Goal: Book appointment/travel/reservation

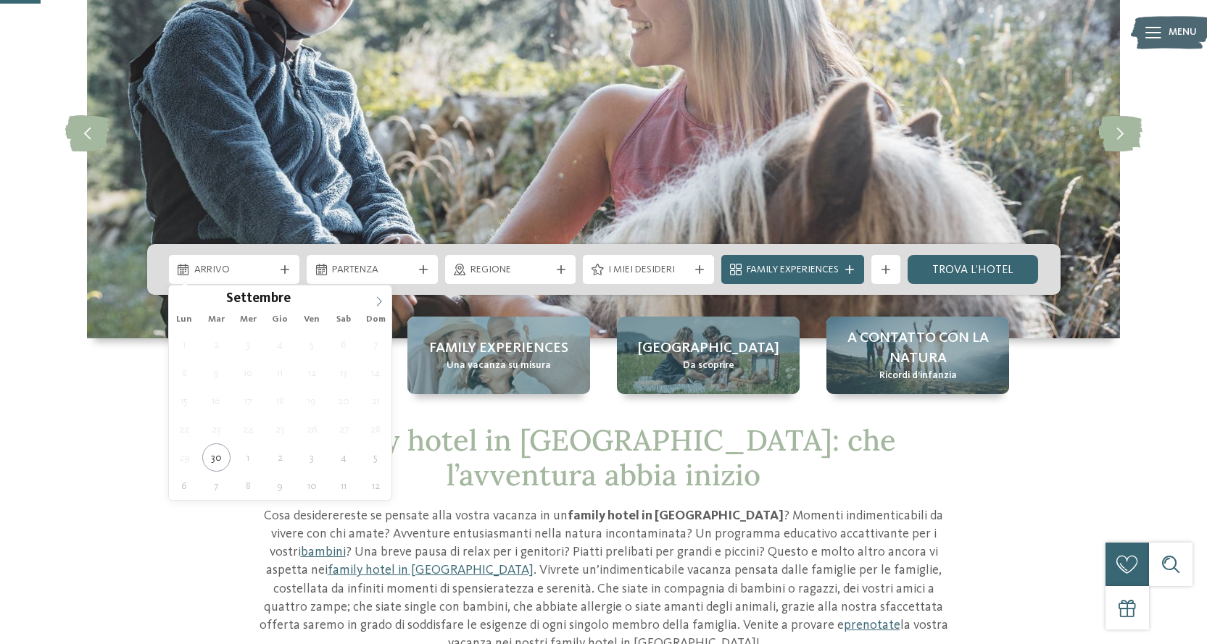
click at [378, 301] on icon at bounding box center [379, 302] width 10 height 10
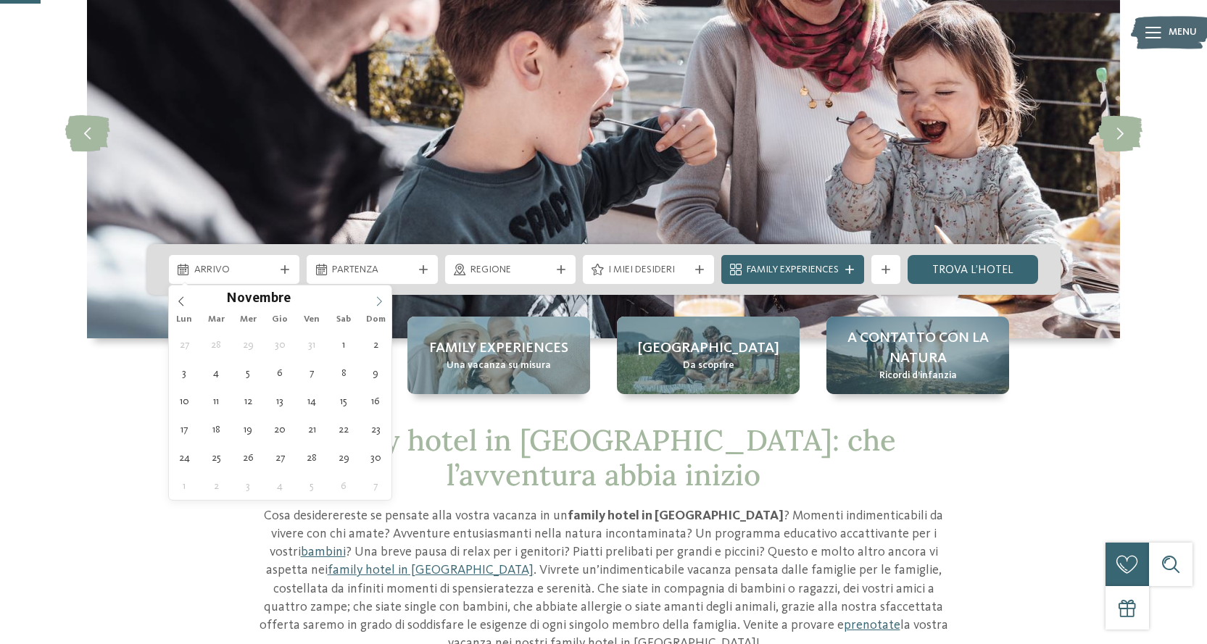
click at [378, 301] on icon at bounding box center [379, 302] width 10 height 10
type div "[DATE]"
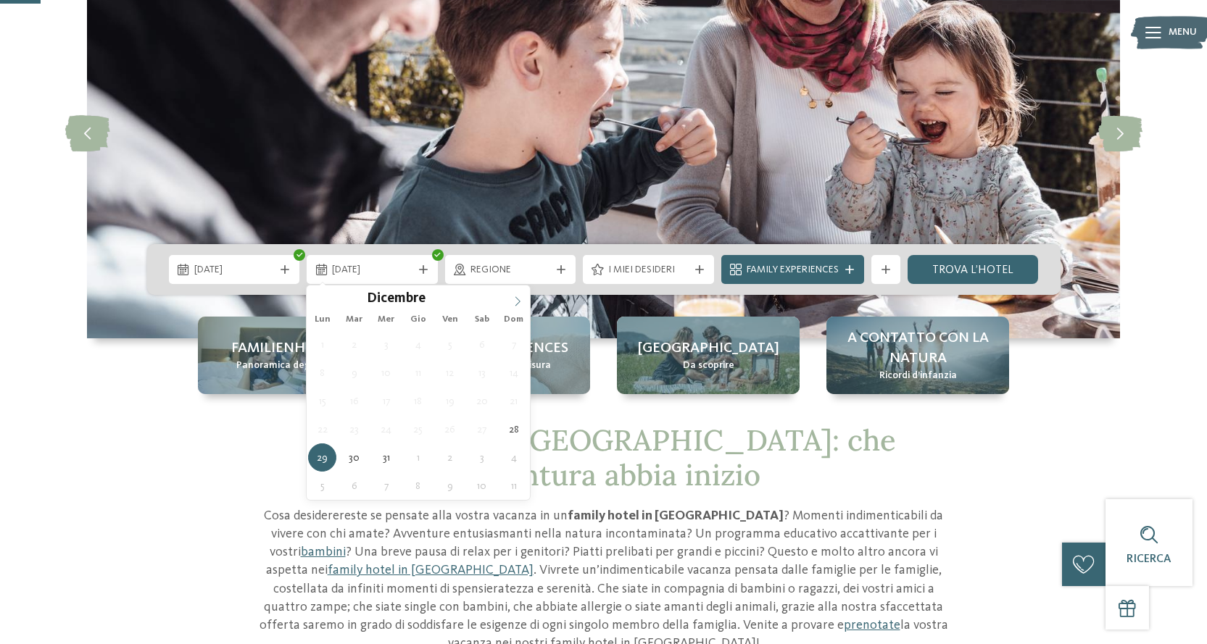
type input "****"
click at [520, 302] on icon at bounding box center [517, 301] width 5 height 9
type div "[DATE]"
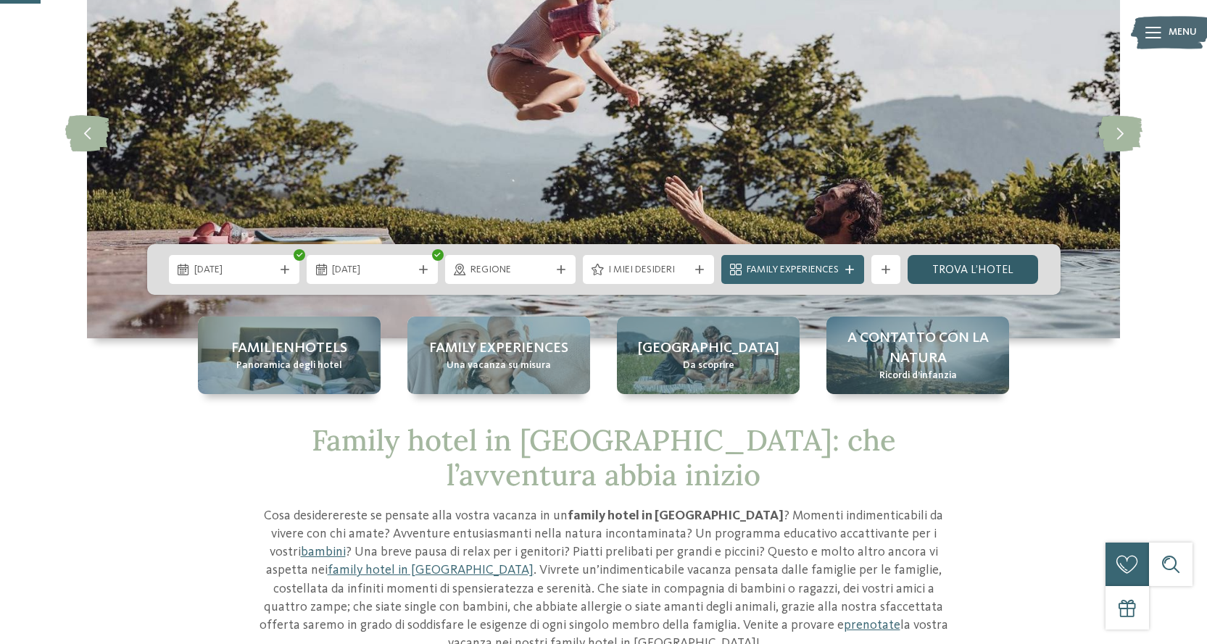
click at [963, 268] on link "trova l’hotel" at bounding box center [973, 269] width 131 height 29
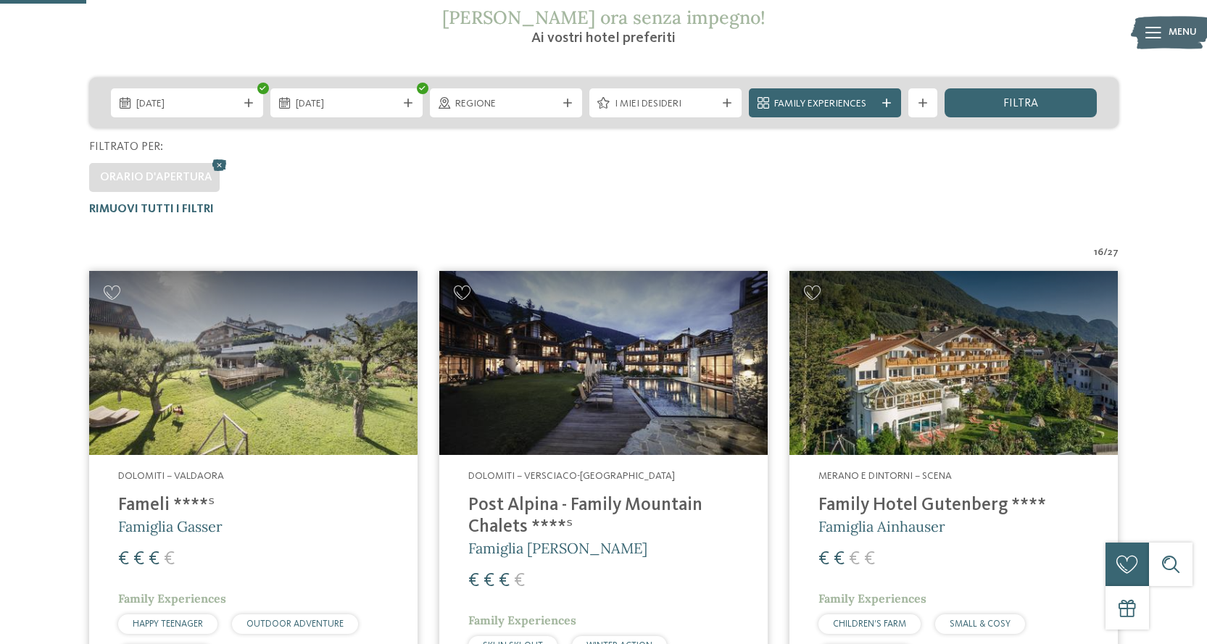
scroll to position [258, 0]
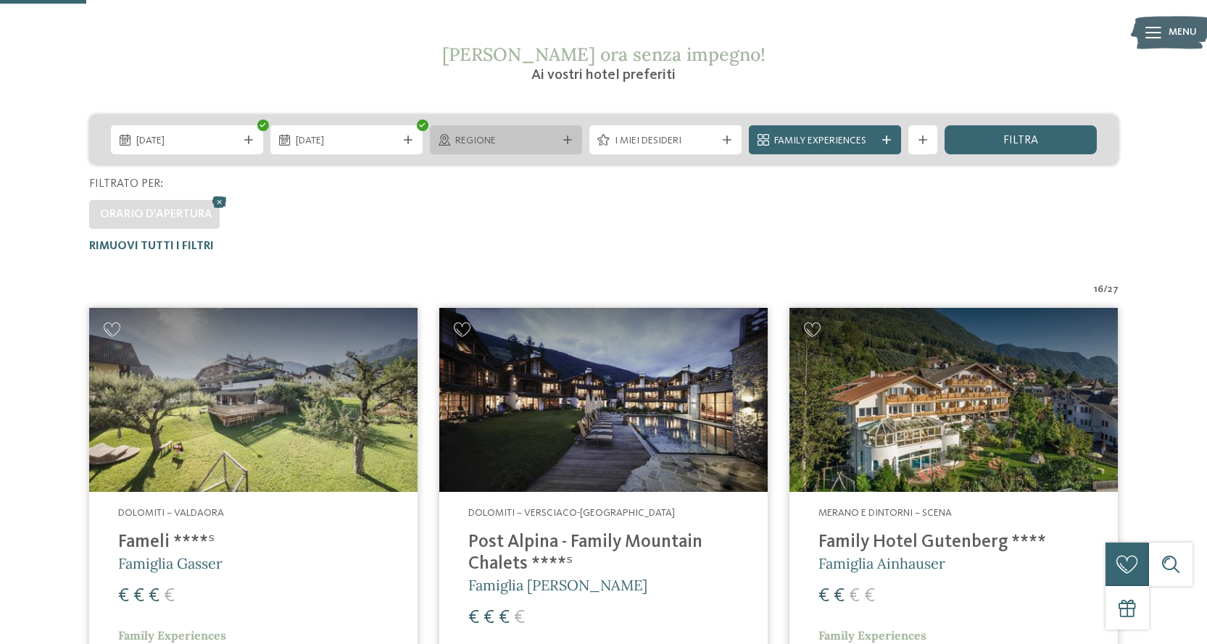
click at [476, 139] on span "Regione" at bounding box center [505, 141] width 101 height 14
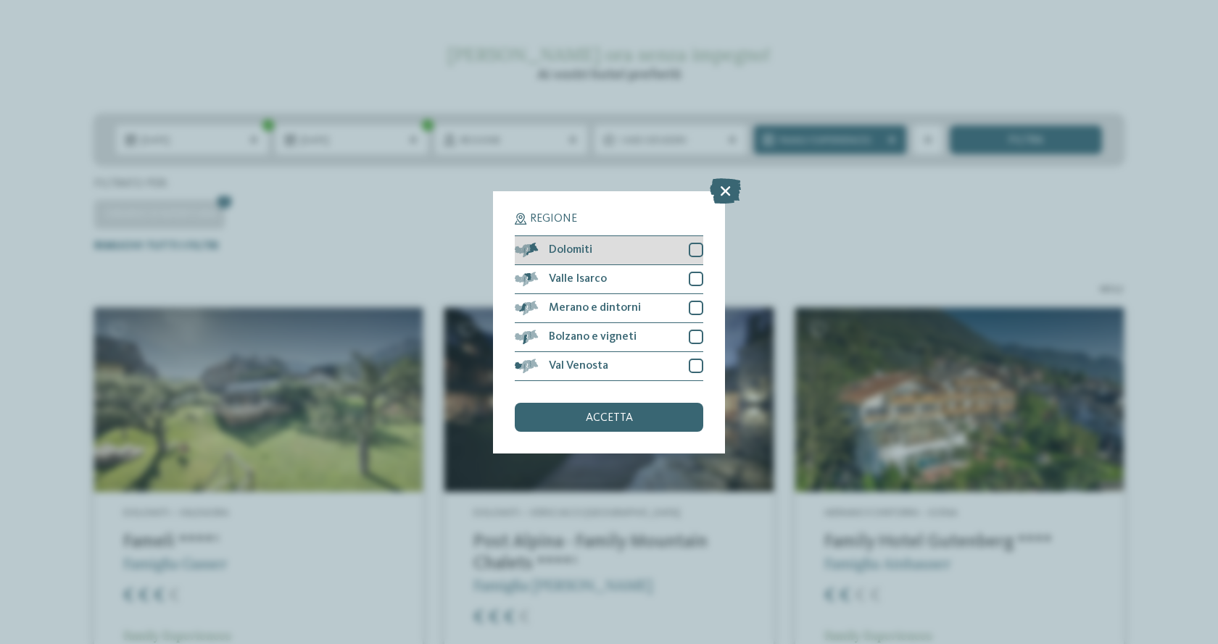
click at [693, 251] on div at bounding box center [696, 250] width 14 height 14
click at [627, 418] on span "accetta" at bounding box center [609, 419] width 47 height 12
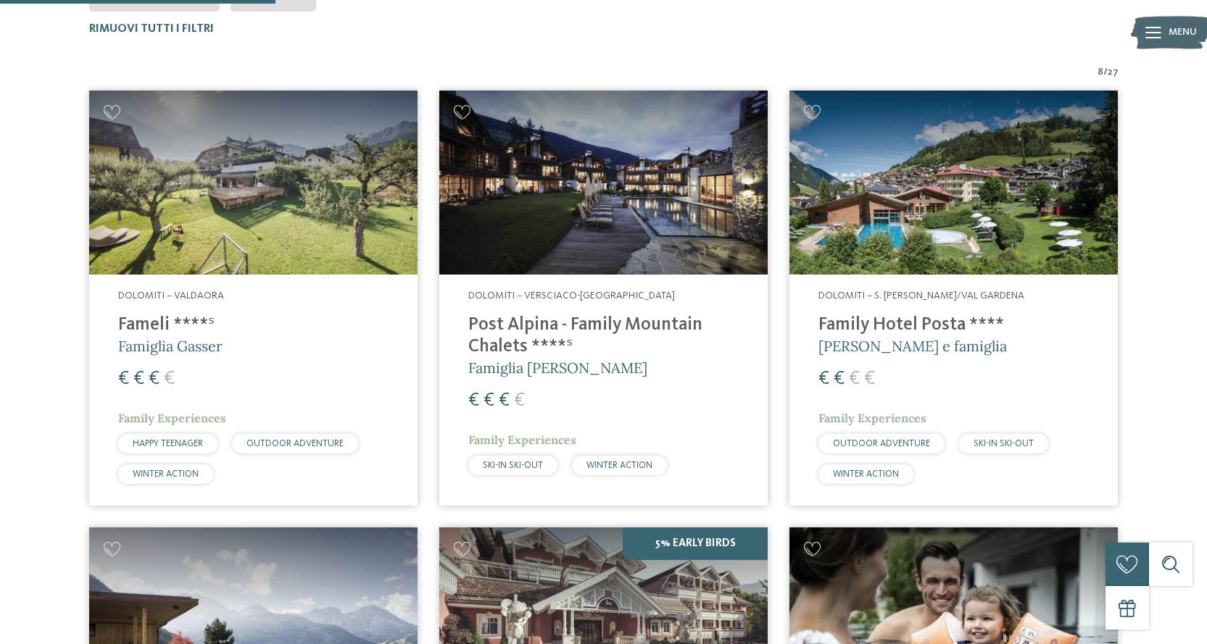
scroll to position [548, 0]
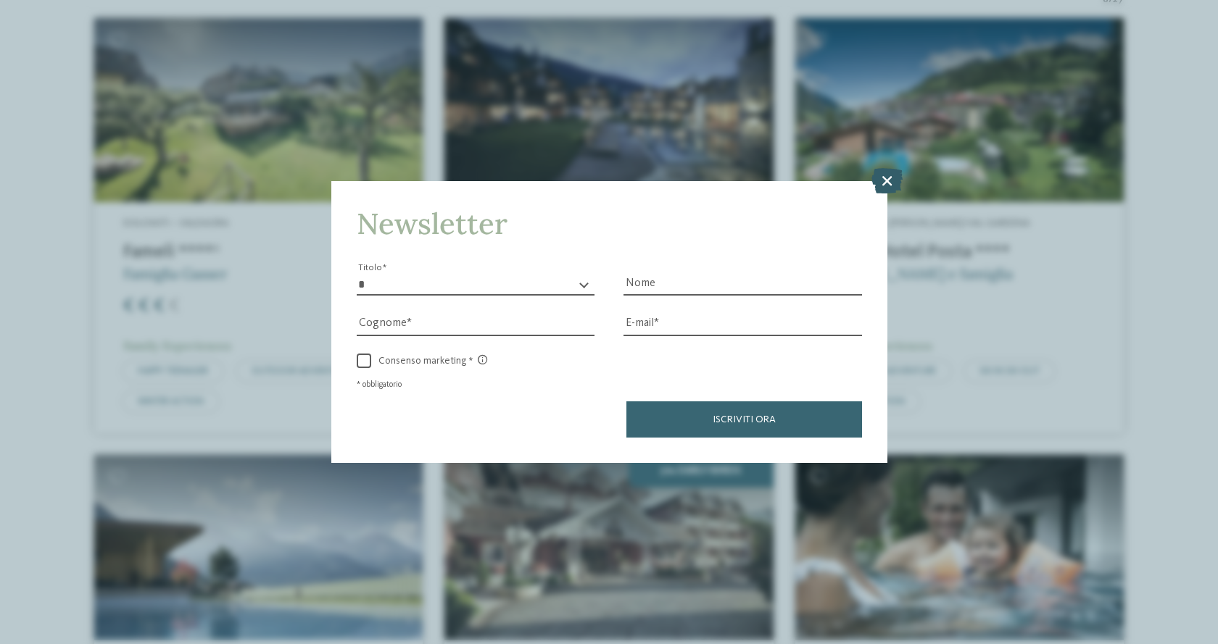
click at [887, 172] on icon at bounding box center [886, 180] width 31 height 25
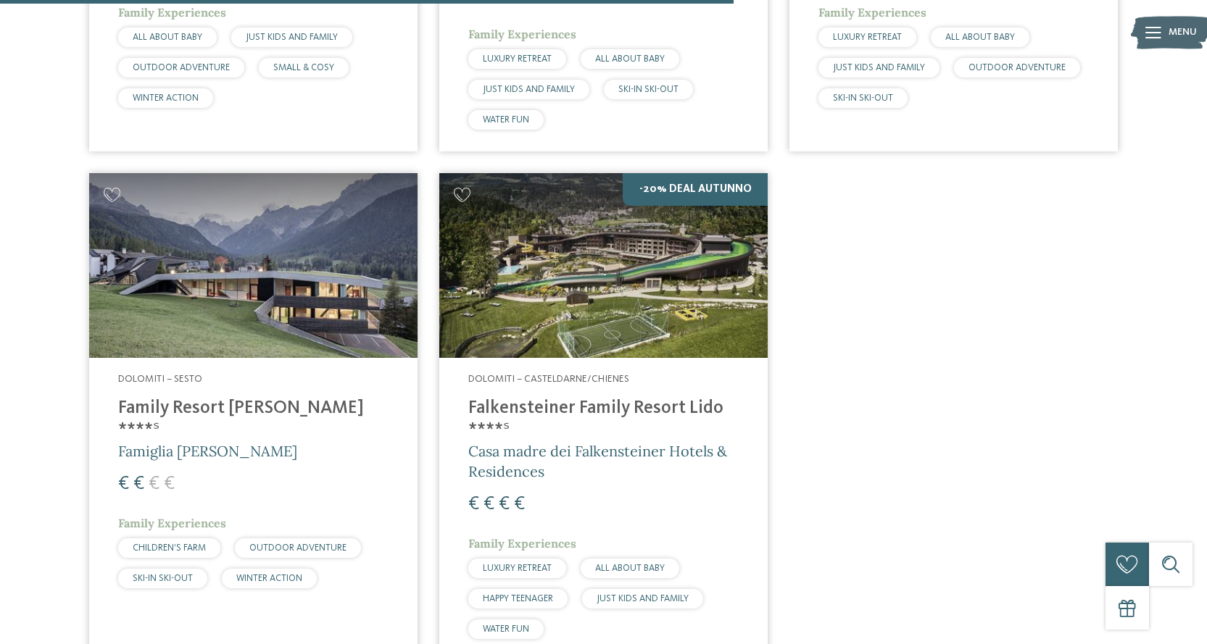
scroll to position [1346, 0]
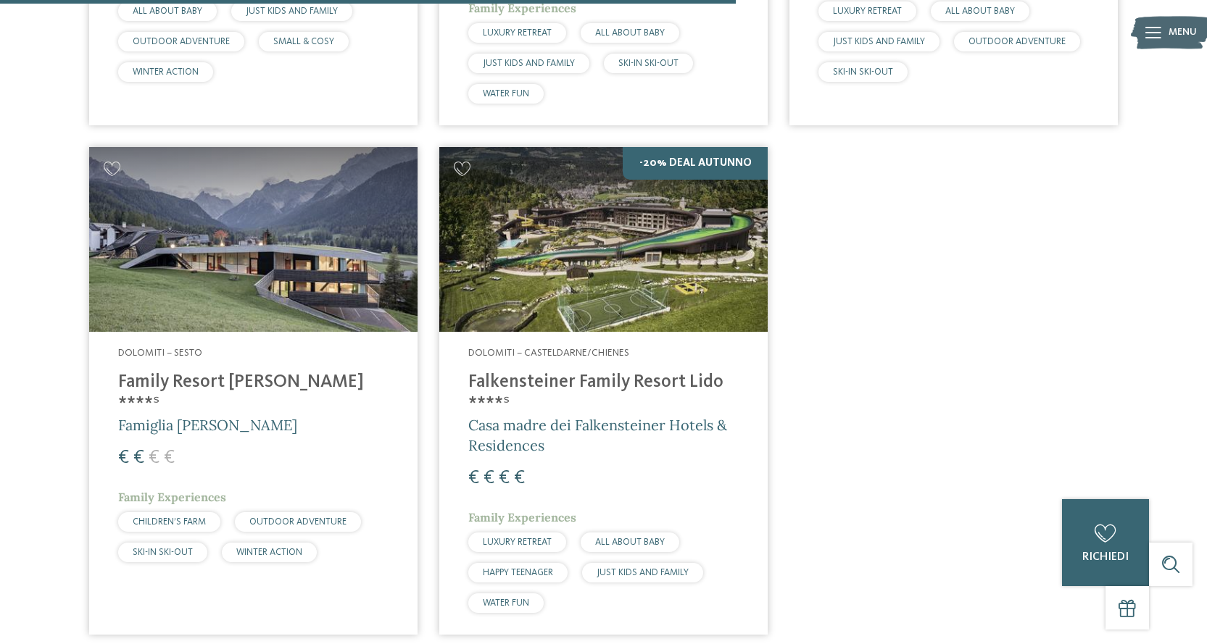
click at [186, 386] on h4 "Family Resort [PERSON_NAME] ****ˢ" at bounding box center [253, 393] width 270 height 43
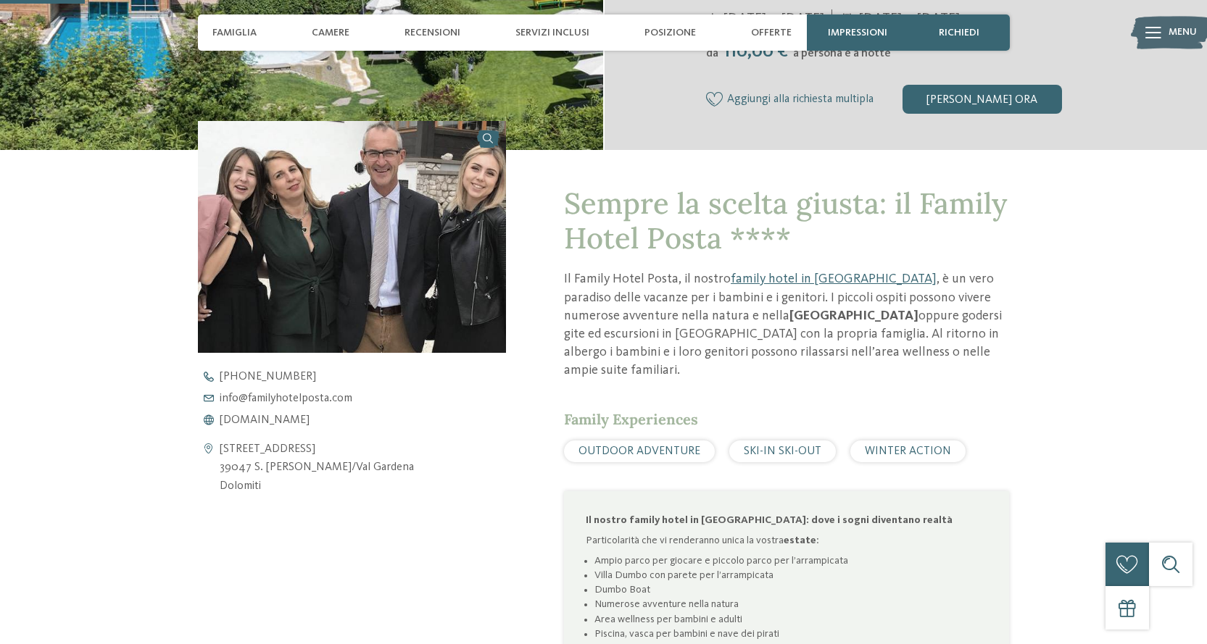
scroll to position [507, 0]
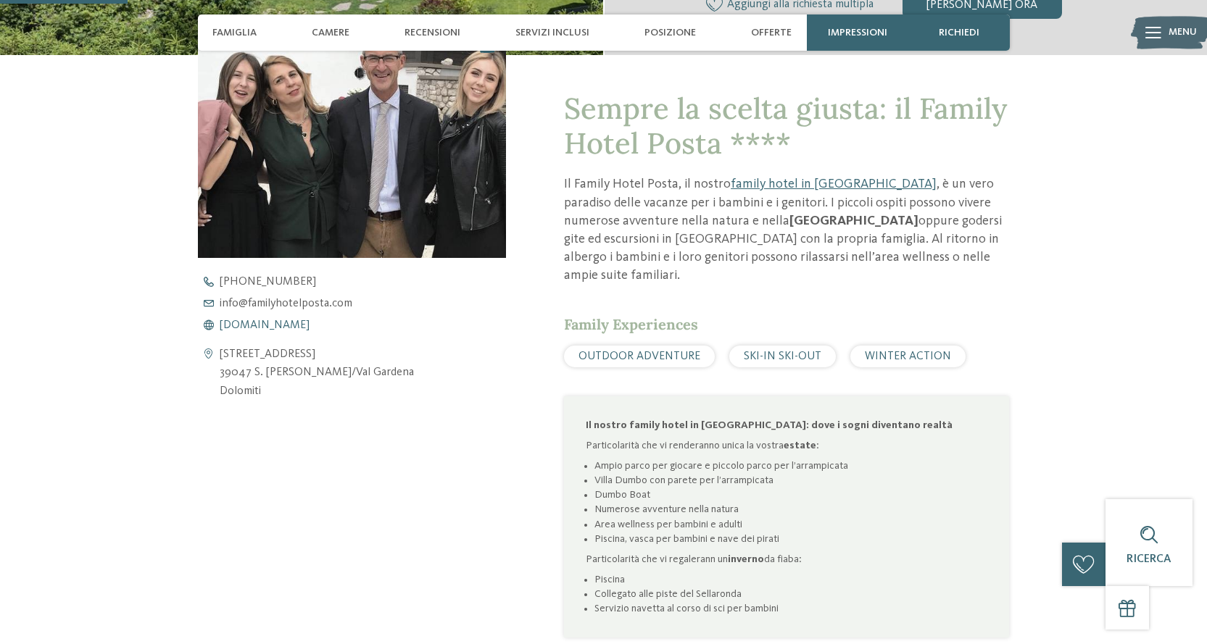
click at [310, 327] on span "www.familyhotelposta.com" at bounding box center [265, 326] width 90 height 12
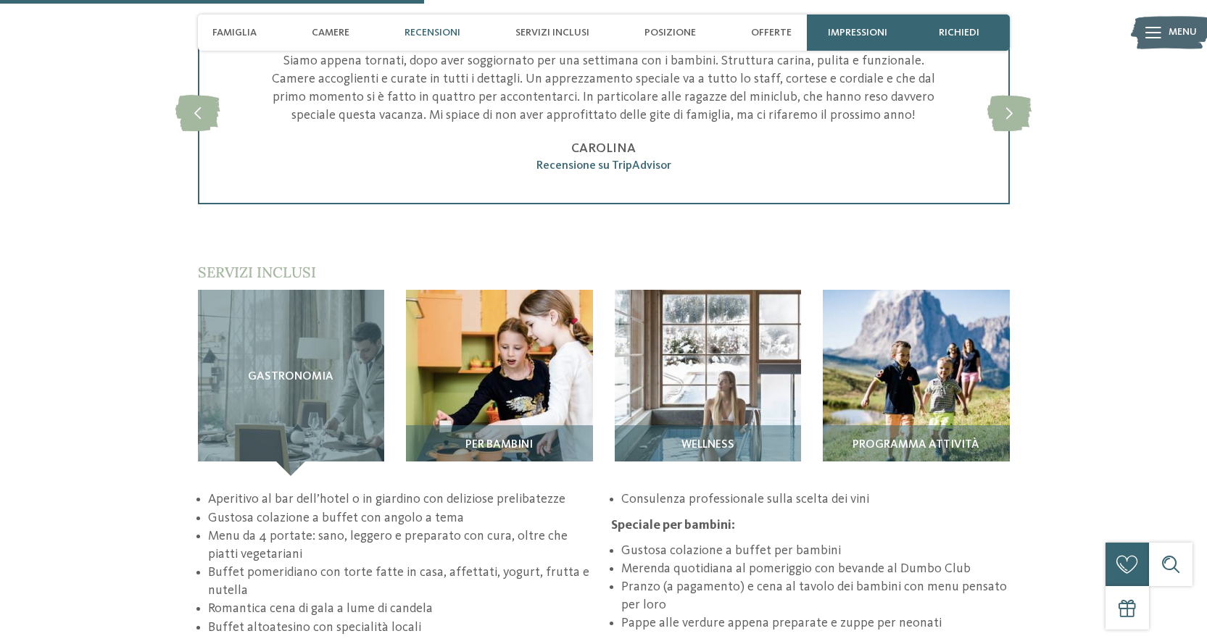
scroll to position [1885, 0]
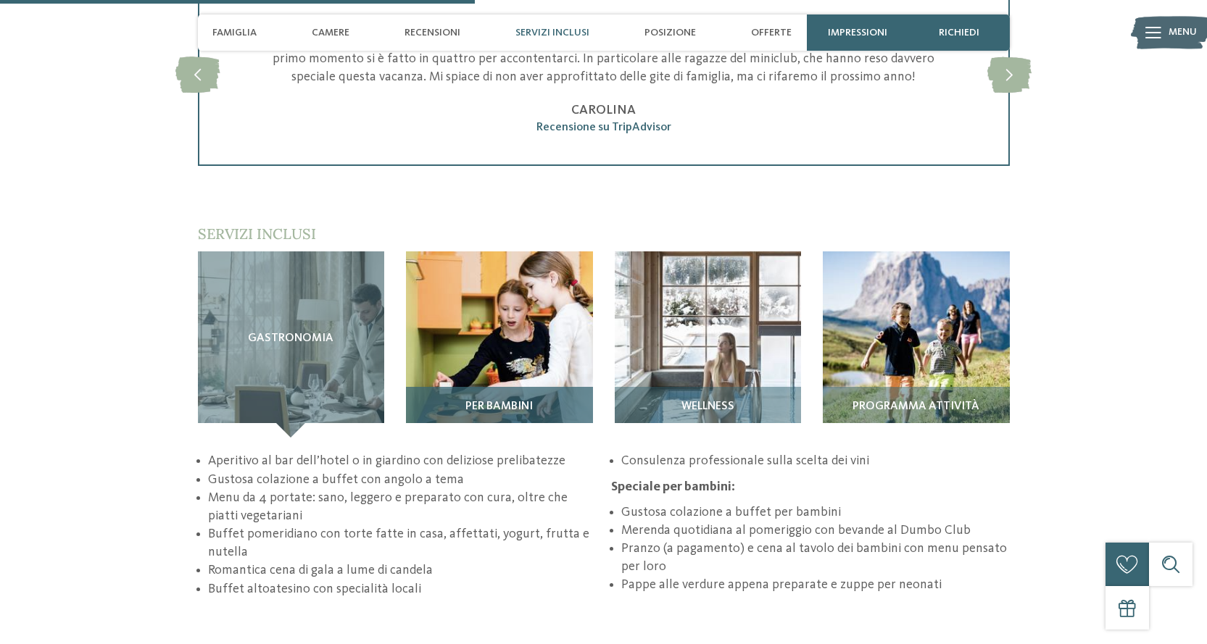
click at [538, 401] on h3 "Per bambini" at bounding box center [499, 407] width 173 height 13
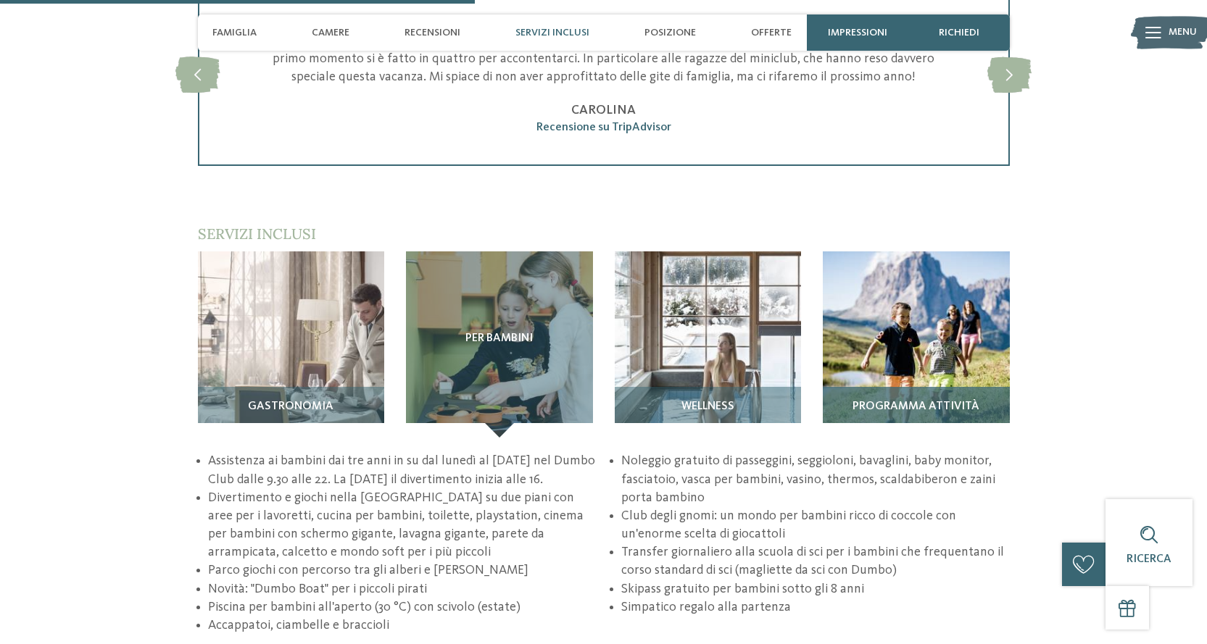
click at [886, 401] on span "Programma attività" at bounding box center [916, 407] width 127 height 13
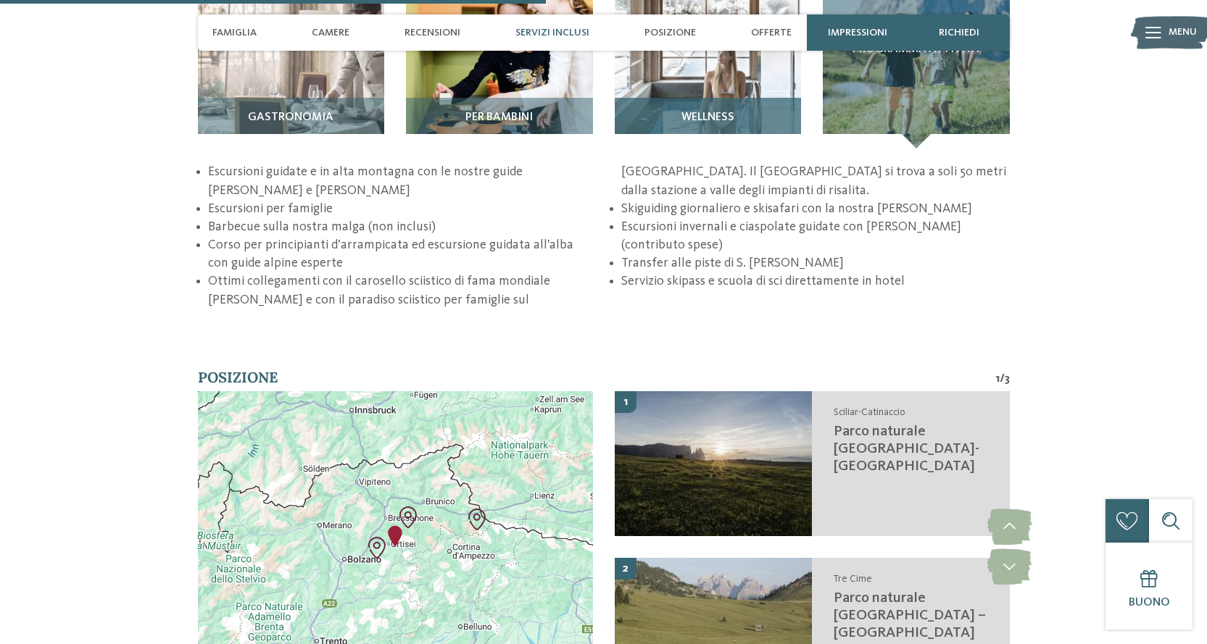
scroll to position [2175, 0]
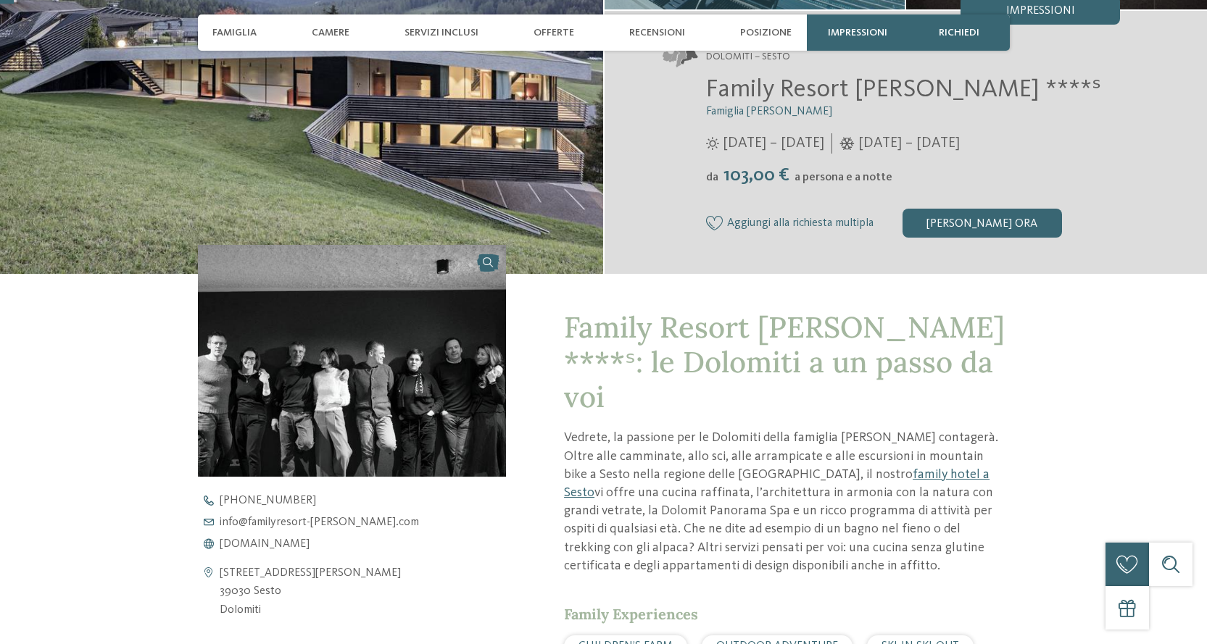
scroll to position [290, 0]
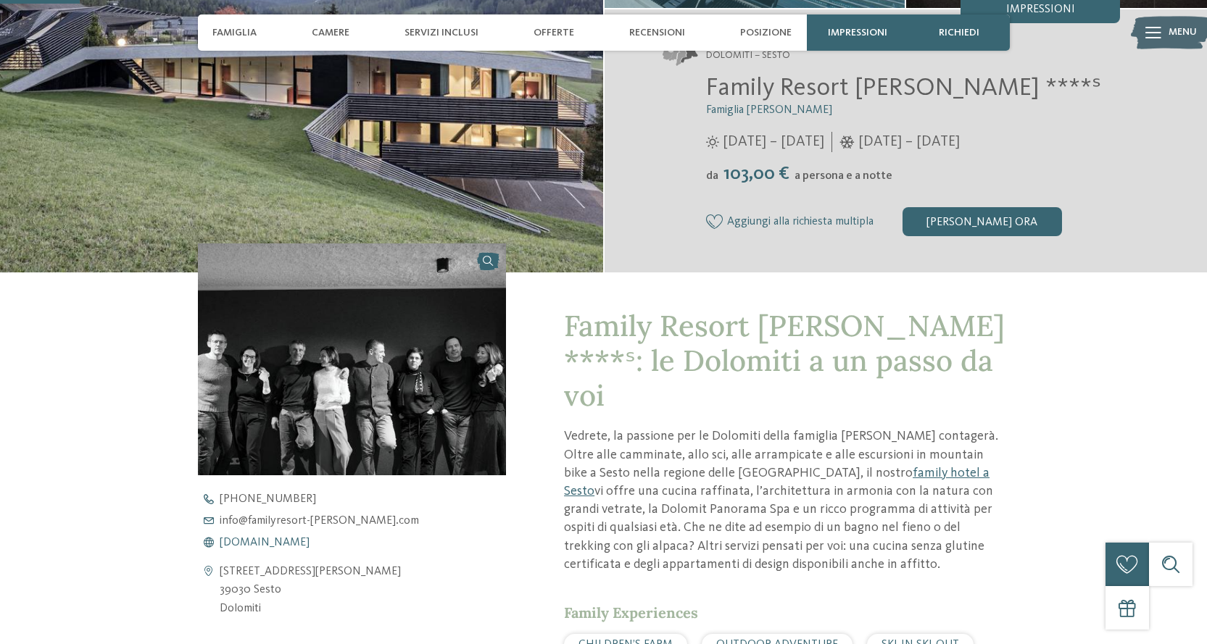
click at [295, 544] on span "www.familyresort-rainer.com" at bounding box center [265, 543] width 90 height 12
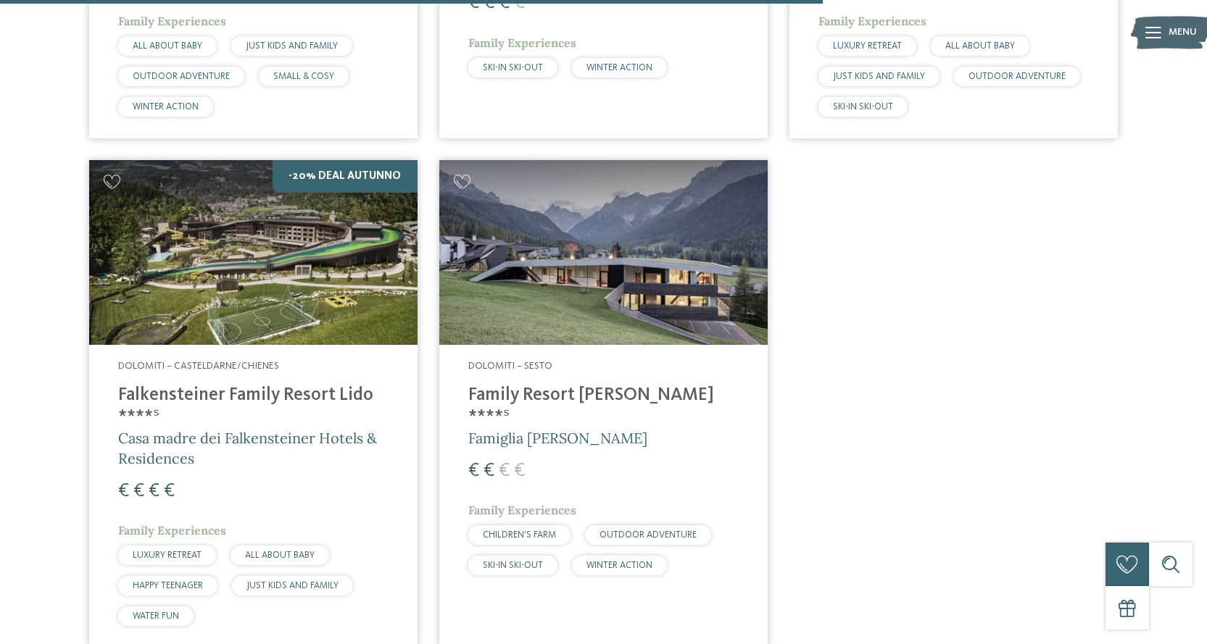
scroll to position [1273, 0]
